Goal: Find contact information: Find contact information

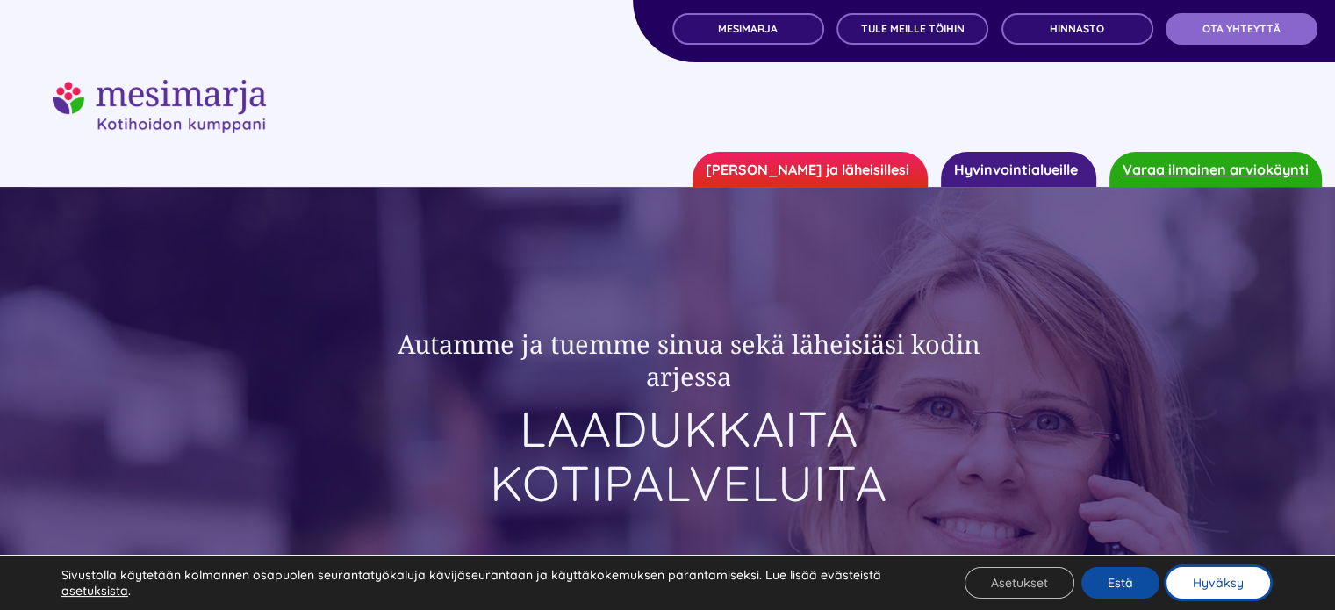
click at [1243, 590] on button "Hyväksy" at bounding box center [1218, 583] width 104 height 32
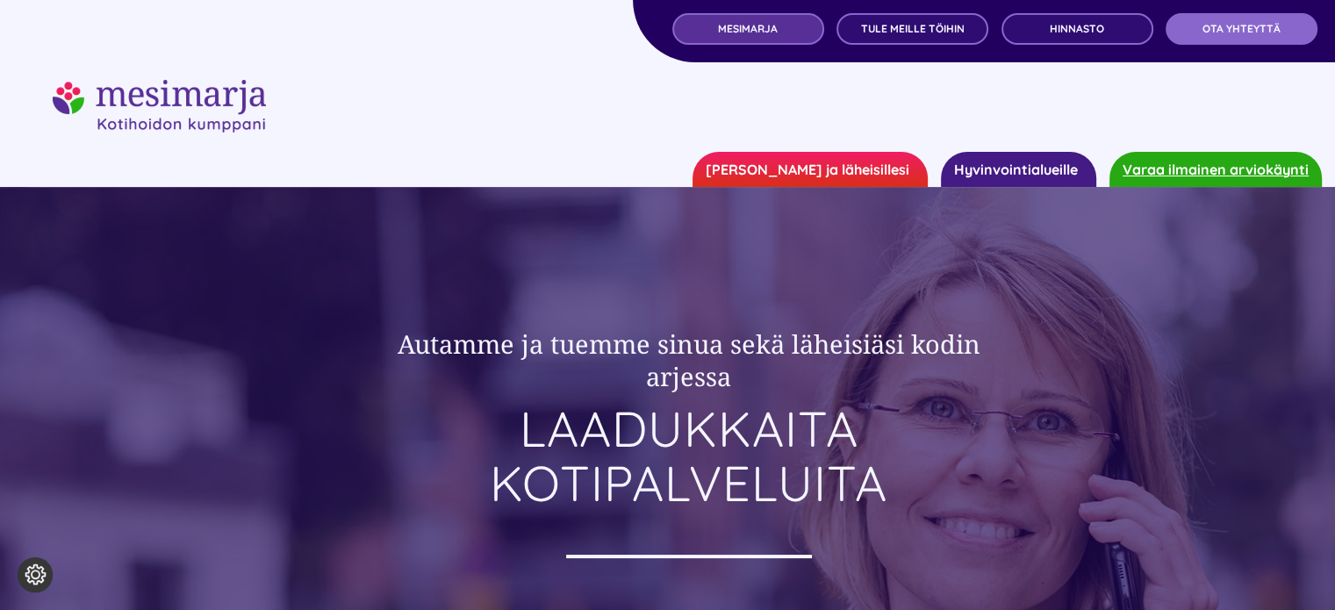
click at [716, 34] on link "MESIMARJA" at bounding box center [748, 29] width 152 height 32
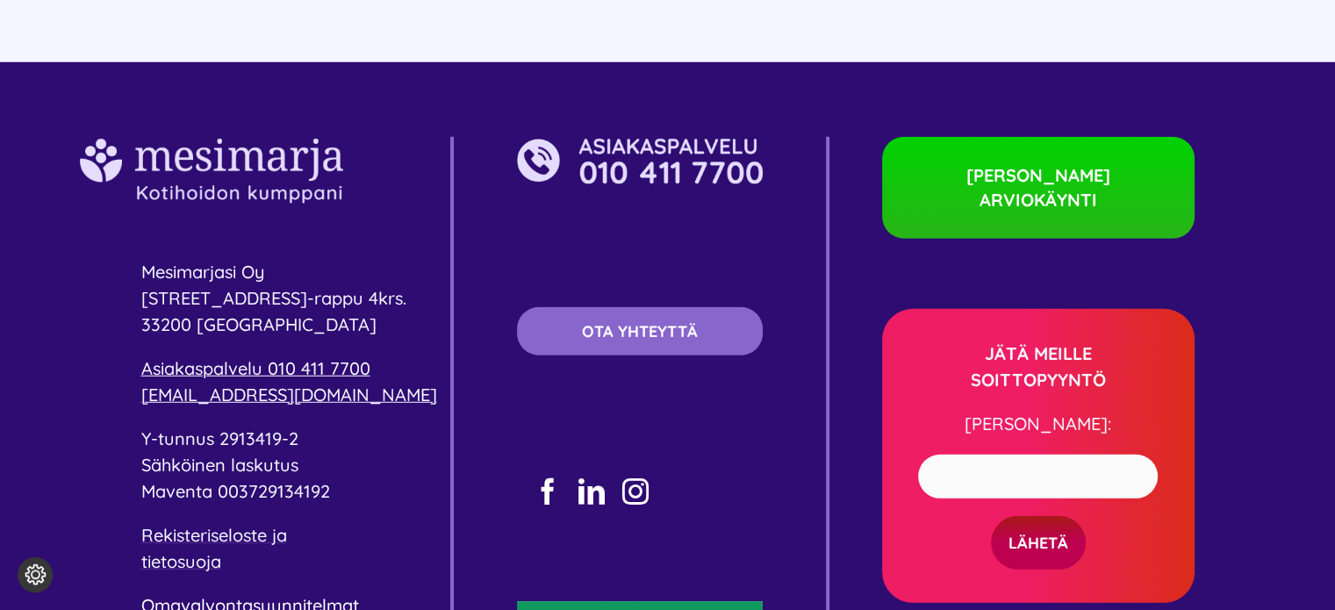
scroll to position [4709, 0]
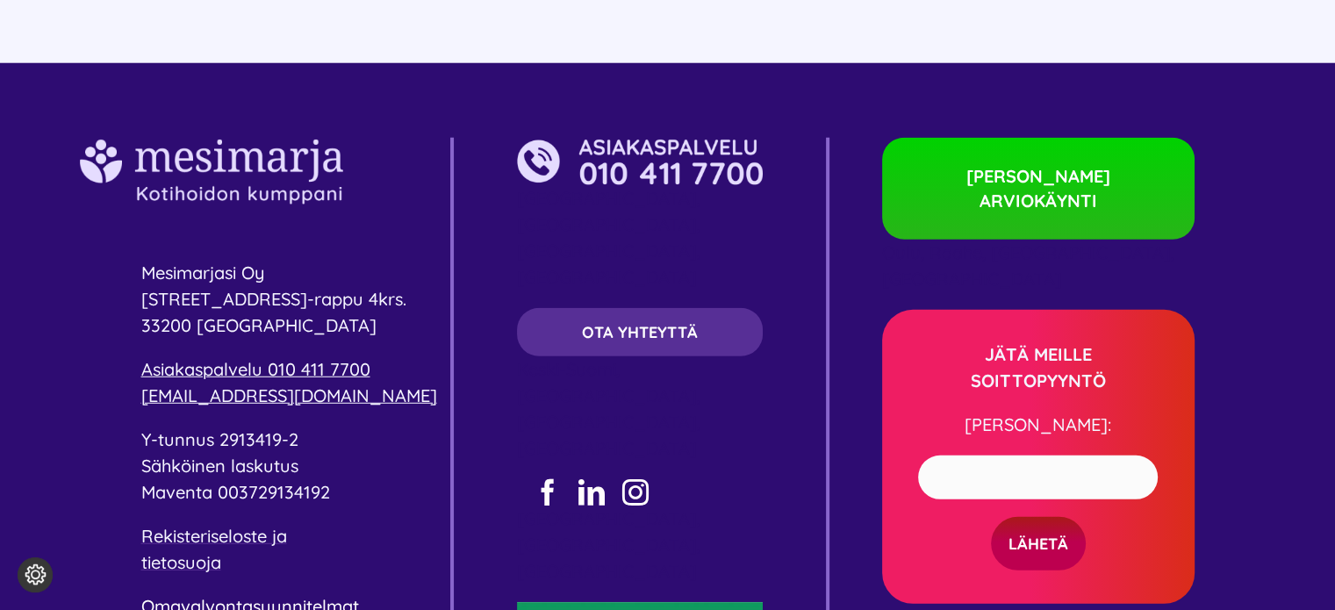
click at [687, 323] on span "OTA YHTEYTTÄ" at bounding box center [640, 332] width 116 height 18
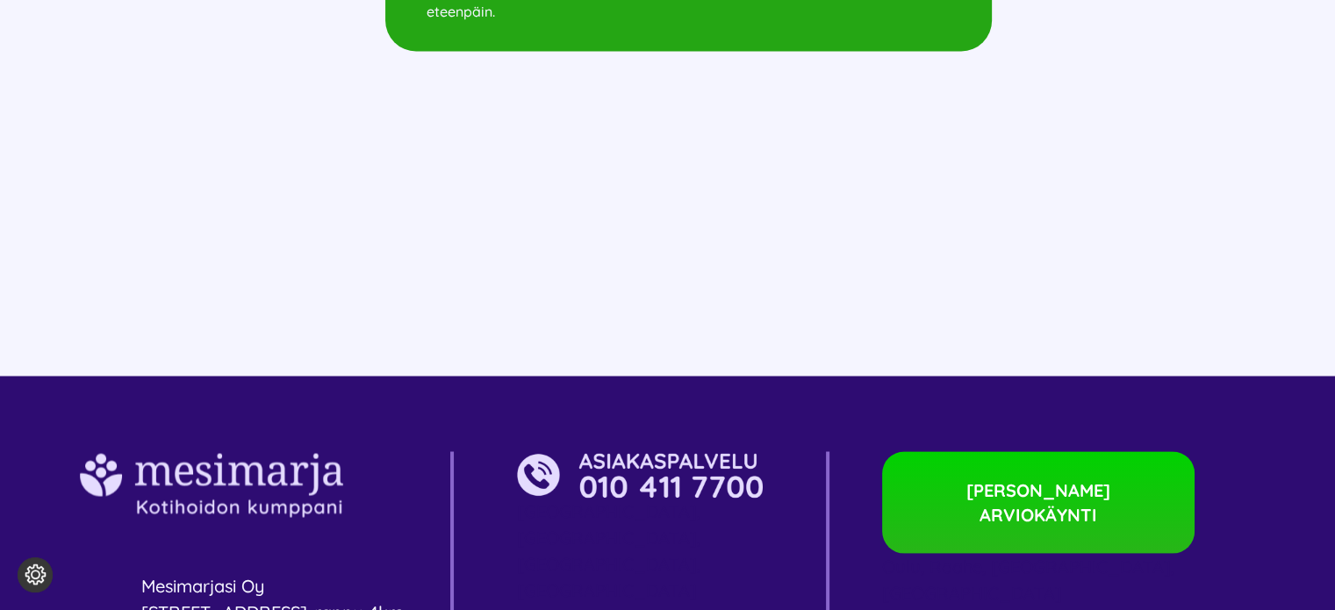
scroll to position [3070, 0]
